Goal: Transaction & Acquisition: Purchase product/service

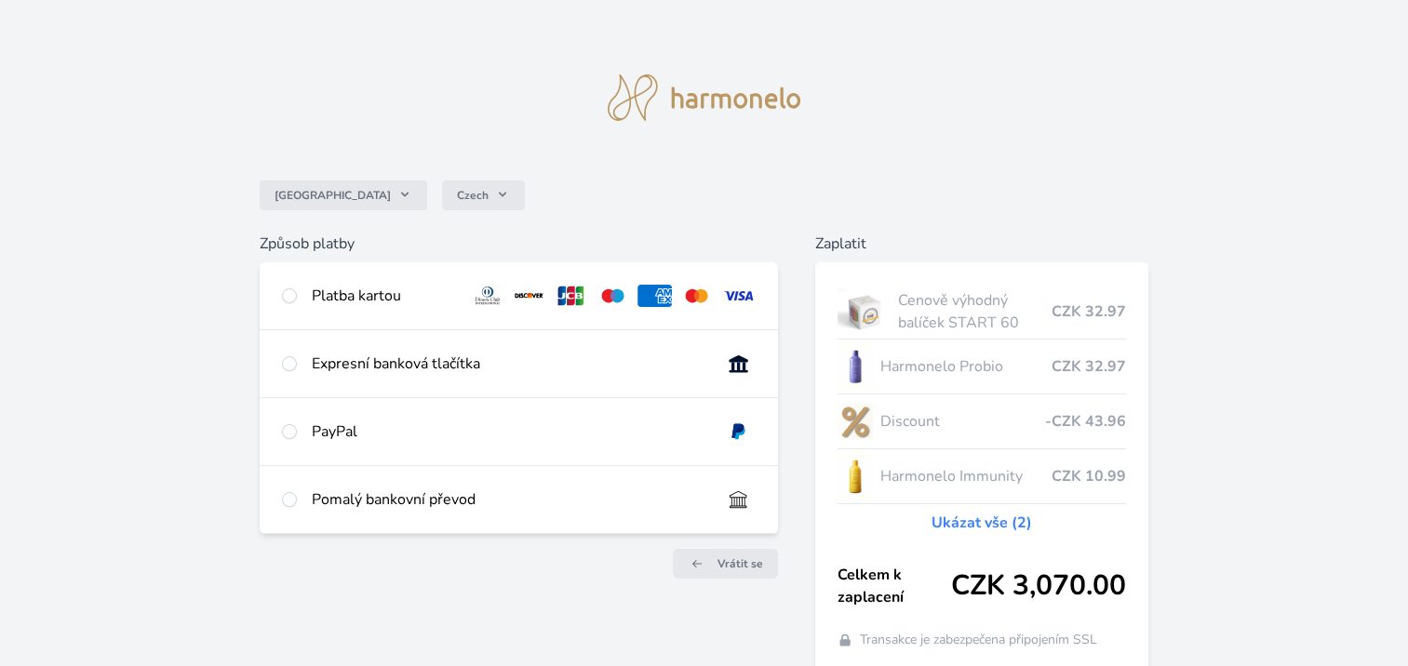
click at [301, 304] on div "Platba kartou" at bounding box center [519, 295] width 518 height 67
radio input "true"
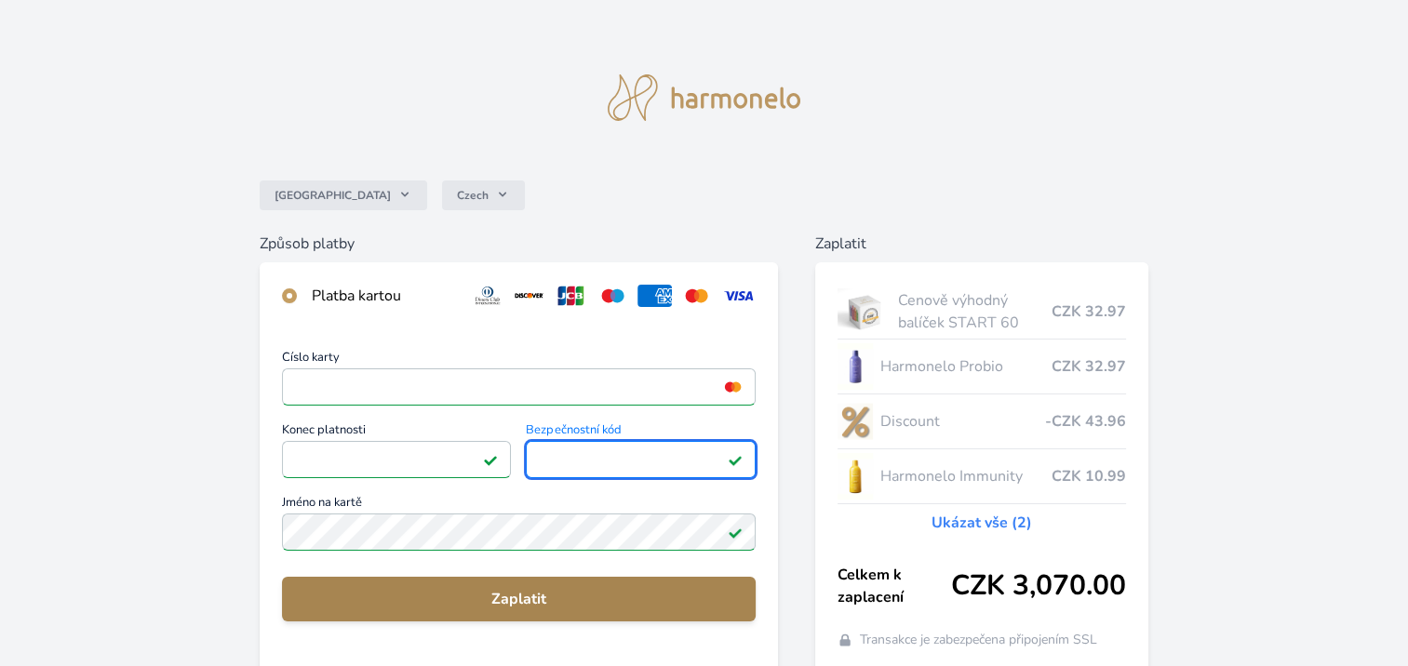
click at [528, 599] on span "Zaplatit" at bounding box center [519, 599] width 444 height 22
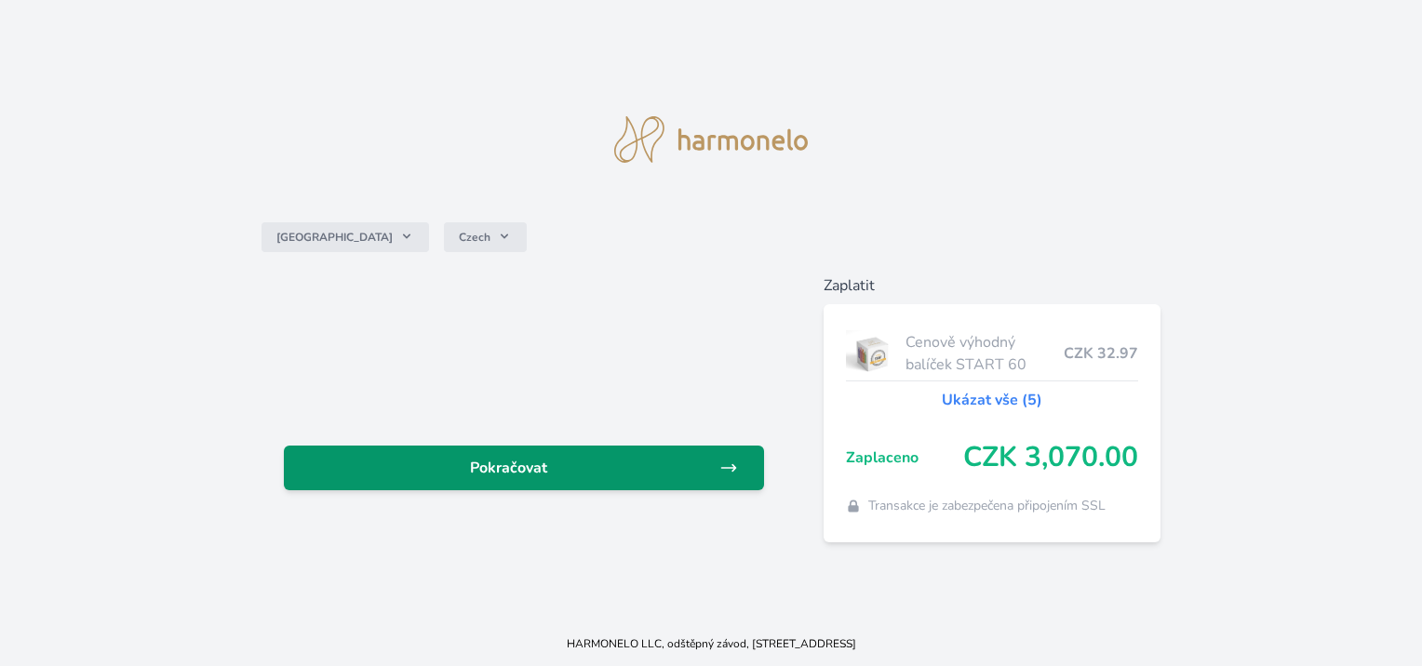
click at [501, 461] on span "Pokračovat" at bounding box center [509, 468] width 420 height 22
